Goal: Information Seeking & Learning: Learn about a topic

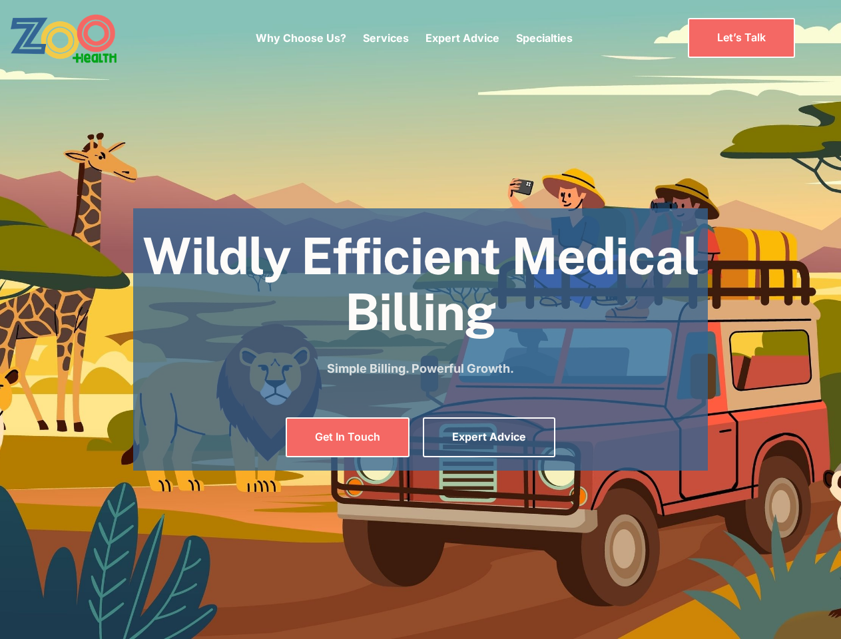
click at [413, 38] on div "Why Choose Us? Services Chronic Care Management Contract Optimization Denial An…" at bounding box center [414, 38] width 317 height 56
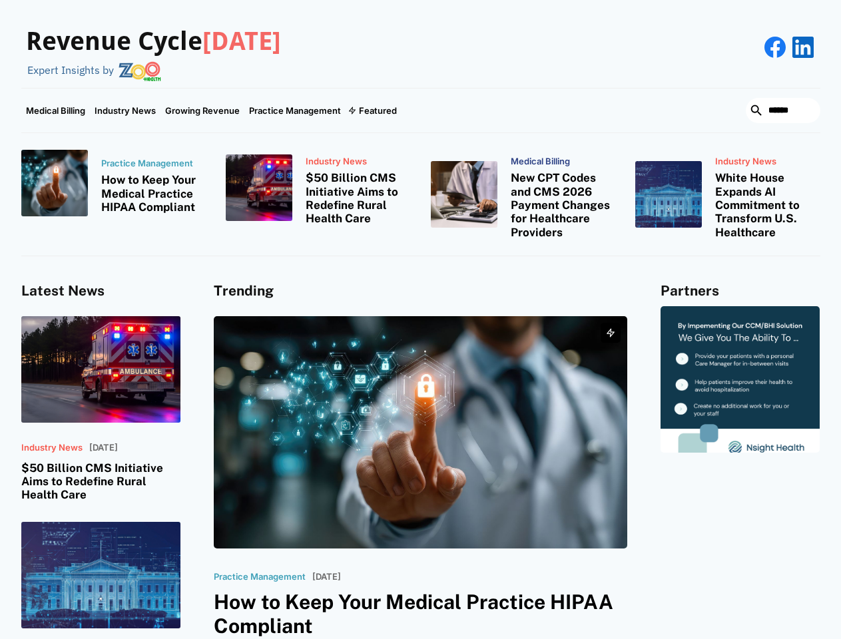
click at [371, 110] on div "Featured" at bounding box center [378, 110] width 38 height 11
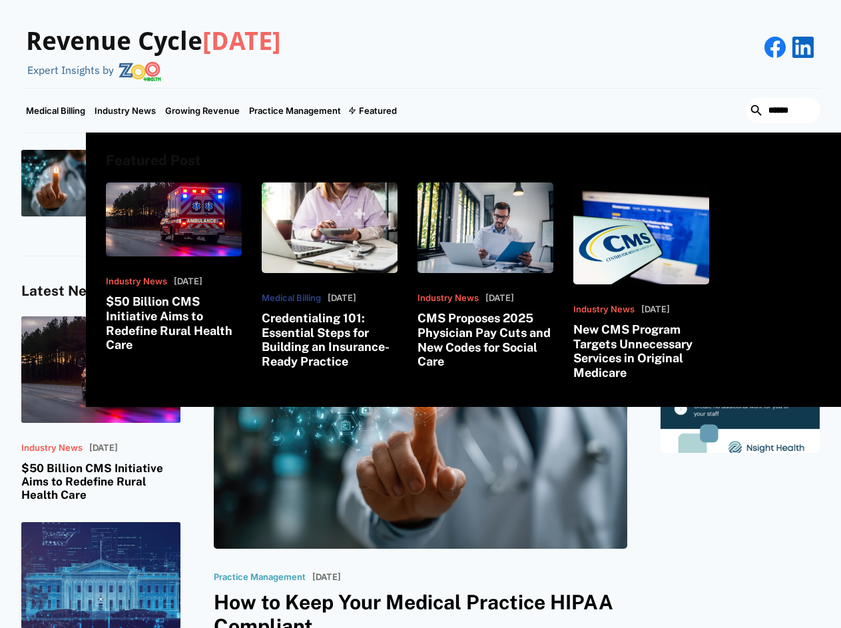
click at [696, 628] on html "Revenue Cycle Today Expert Insights by Medical Billing Industry News Growing Re…" at bounding box center [420, 314] width 841 height 628
